Goal: Information Seeking & Learning: Learn about a topic

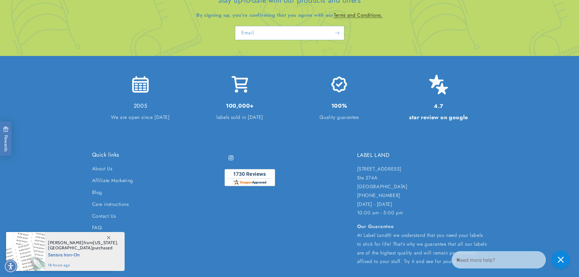
scroll to position [1427, 0]
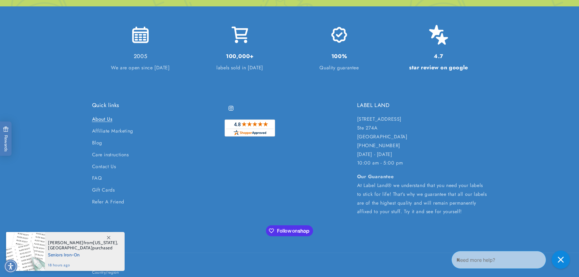
click at [108, 124] on link "About Us" at bounding box center [102, 120] width 20 height 10
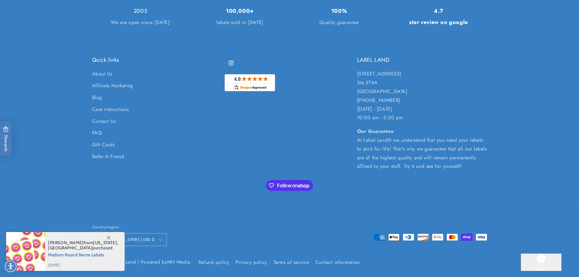
scroll to position [1427, 0]
